Goal: Information Seeking & Learning: Learn about a topic

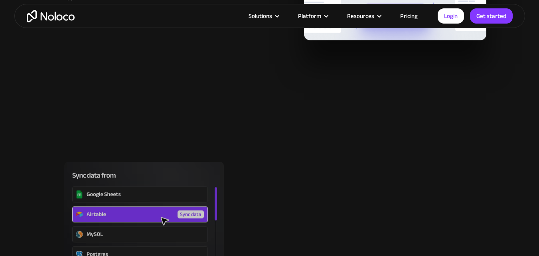
scroll to position [1357, 0]
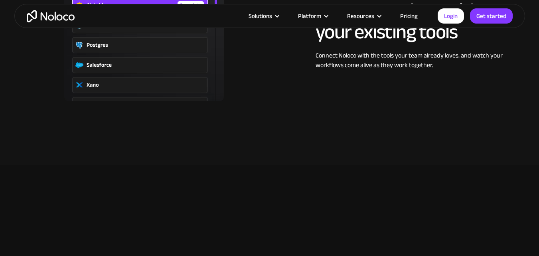
click at [47, 16] on img "home" at bounding box center [51, 16] width 48 height 12
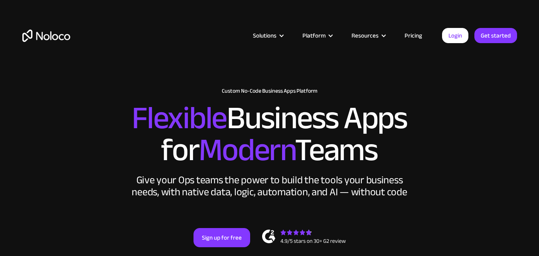
click at [415, 37] on link "Pricing" at bounding box center [414, 35] width 38 height 10
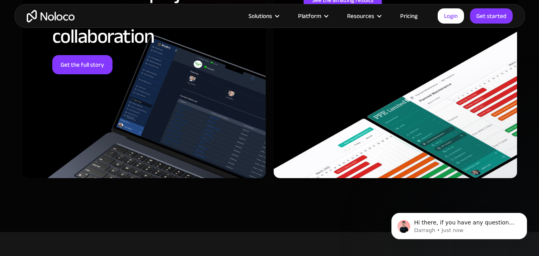
scroll to position [3141, 0]
